Goal: Find specific page/section: Locate item on page

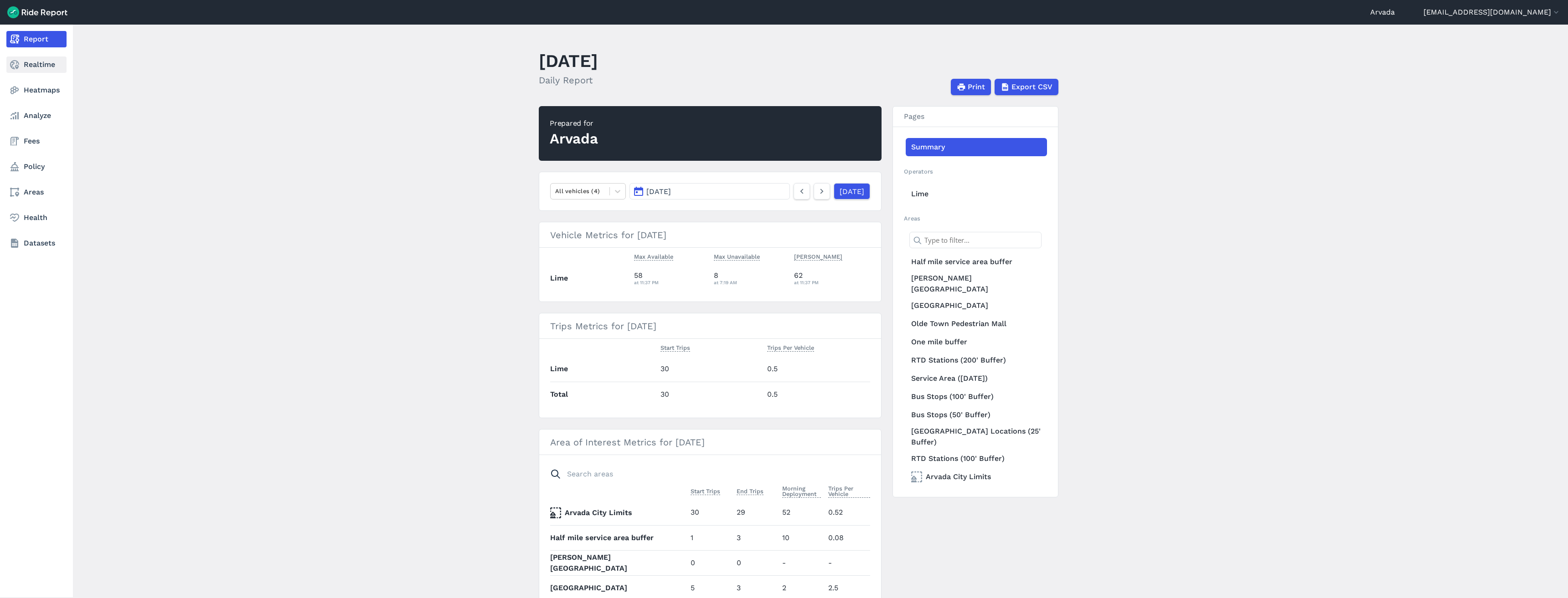
click at [27, 61] on link "Realtime" at bounding box center [36, 64] width 60 height 16
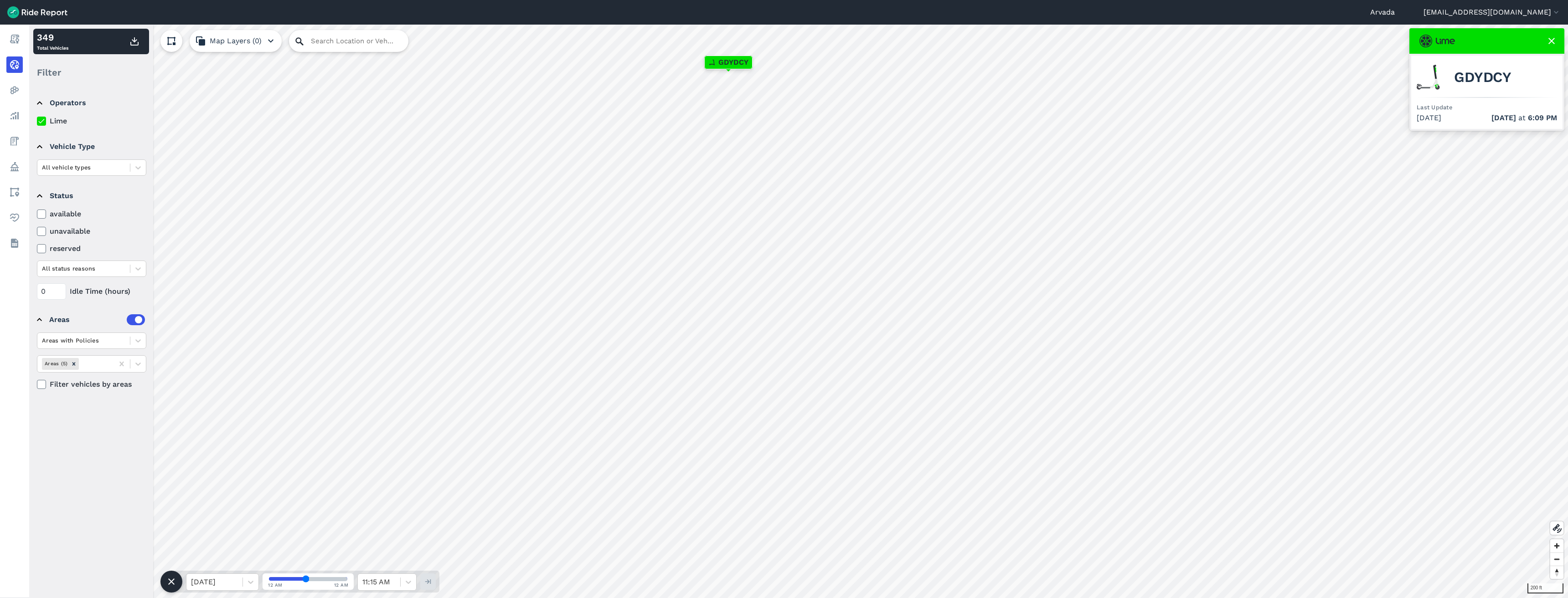
click at [303, 44] on icon at bounding box center [299, 41] width 8 height 8
click at [327, 43] on input "Search Location or Vehicles" at bounding box center [349, 41] width 119 height 22
paste input "[STREET_ADDRESS]"
type input "[STREET_ADDRESS]"
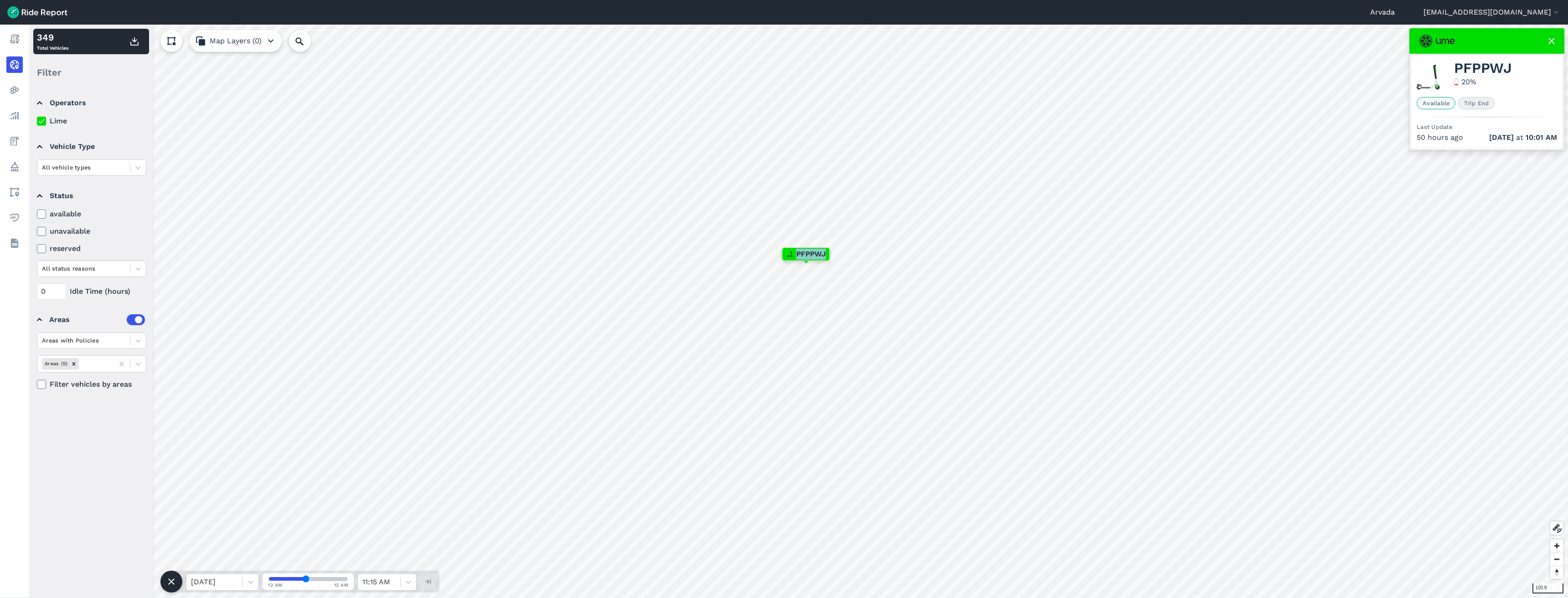
drag, startPoint x: 796, startPoint y: 252, endPoint x: 827, endPoint y: 255, distance: 31.1
click at [827, 255] on div "PFPPWJ" at bounding box center [806, 254] width 47 height 13
drag, startPoint x: 1457, startPoint y: 67, endPoint x: 1512, endPoint y: 66, distance: 55.0
click at [1512, 66] on div "PFPPWJ 20 %" at bounding box center [1486, 77] width 141 height 32
copy span "PFPPWJ"
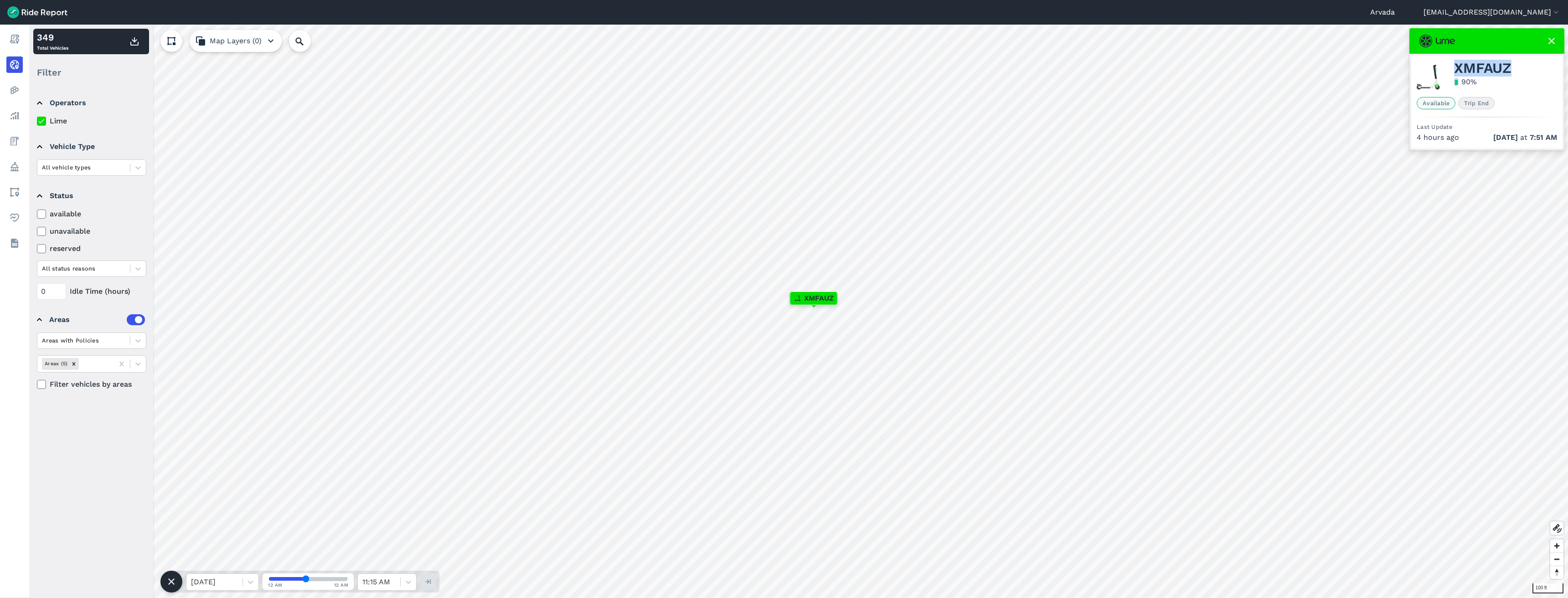
drag, startPoint x: 1454, startPoint y: 64, endPoint x: 1514, endPoint y: 66, distance: 60.0
click at [1514, 66] on div "XMFAUZ 90 %" at bounding box center [1486, 77] width 141 height 32
copy span "XMFAUZ"
